Goal: Task Accomplishment & Management: Manage account settings

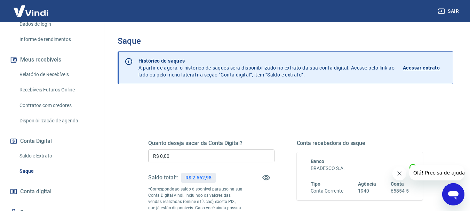
scroll to position [139, 0]
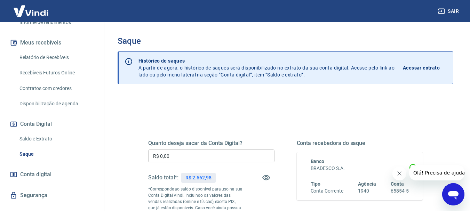
click at [32, 162] on link "Saque" at bounding box center [56, 154] width 79 height 14
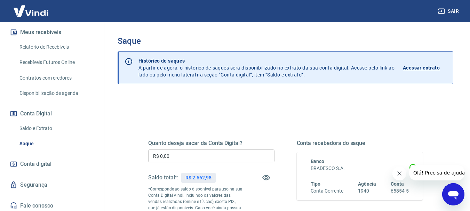
scroll to position [159, 0]
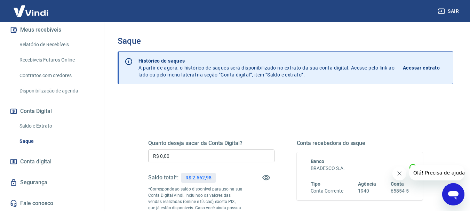
click at [26, 142] on link "Saque" at bounding box center [56, 141] width 79 height 14
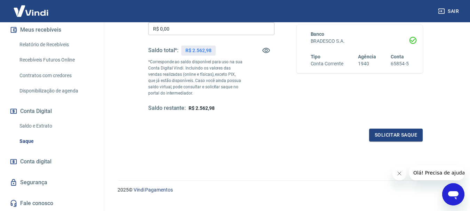
scroll to position [139, 0]
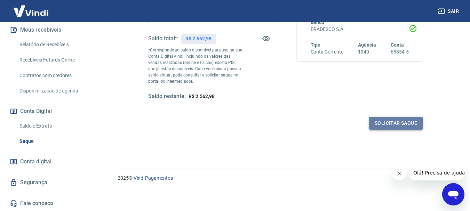
click at [382, 123] on button "Solicitar saque" at bounding box center [396, 123] width 54 height 13
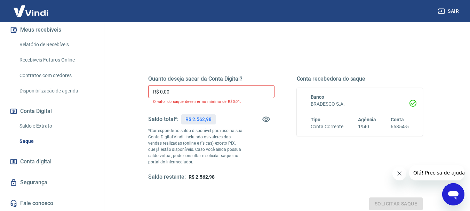
scroll to position [41, 0]
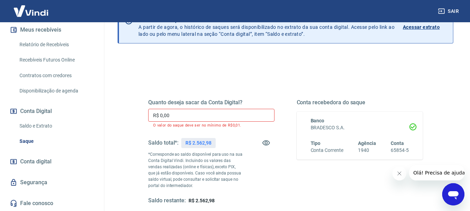
click at [152, 115] on input "R$ 0,00" at bounding box center [211, 115] width 126 height 13
drag, startPoint x: 198, startPoint y: 114, endPoint x: 161, endPoint y: 117, distance: 37.8
click at [161, 117] on input "R$ 2.000.562,98" at bounding box center [211, 115] width 126 height 13
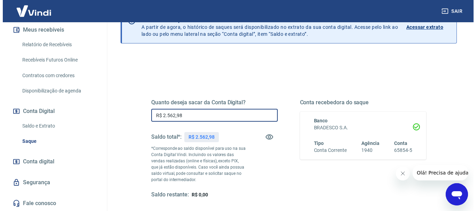
scroll to position [76, 0]
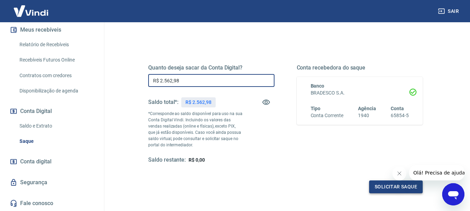
type input "R$ 2.562,98"
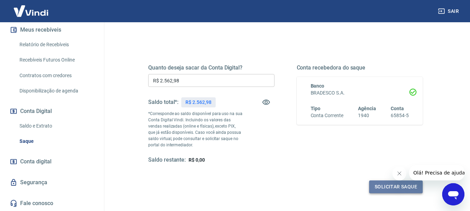
click at [379, 187] on button "Solicitar saque" at bounding box center [396, 187] width 54 height 13
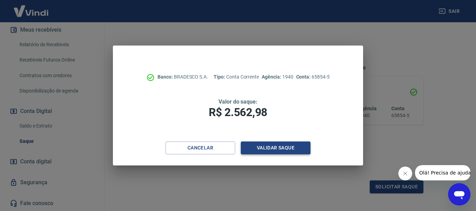
click at [258, 145] on button "Validar saque" at bounding box center [276, 148] width 70 height 13
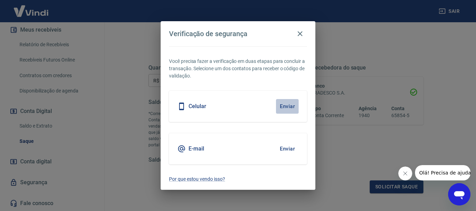
click at [293, 109] on button "Enviar" at bounding box center [287, 106] width 23 height 15
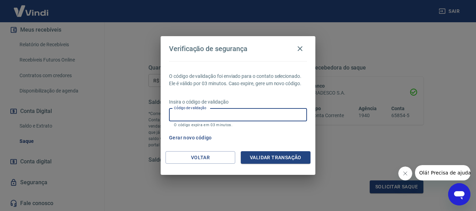
click at [213, 117] on input "Código de validação" at bounding box center [238, 115] width 138 height 13
type input "223431"
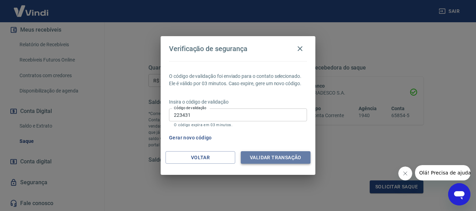
click at [255, 155] on button "Validar transação" at bounding box center [276, 157] width 70 height 13
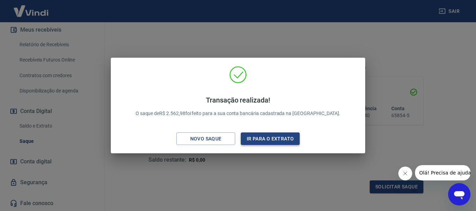
click at [274, 140] on button "Ir para o extrato" at bounding box center [270, 139] width 59 height 13
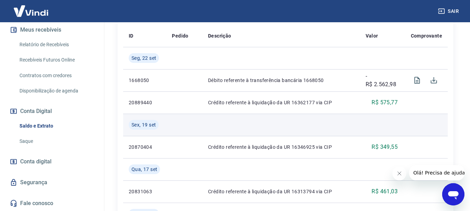
scroll to position [174, 0]
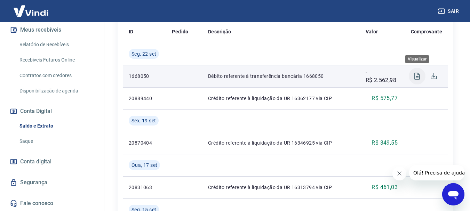
click at [419, 73] on icon "Visualizar" at bounding box center [417, 76] width 8 height 8
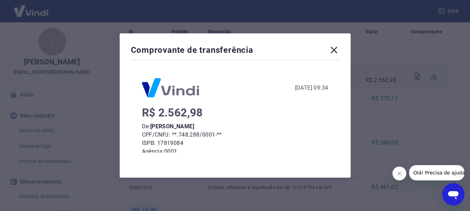
click at [337, 51] on icon at bounding box center [334, 50] width 7 height 7
